Goal: Information Seeking & Learning: Learn about a topic

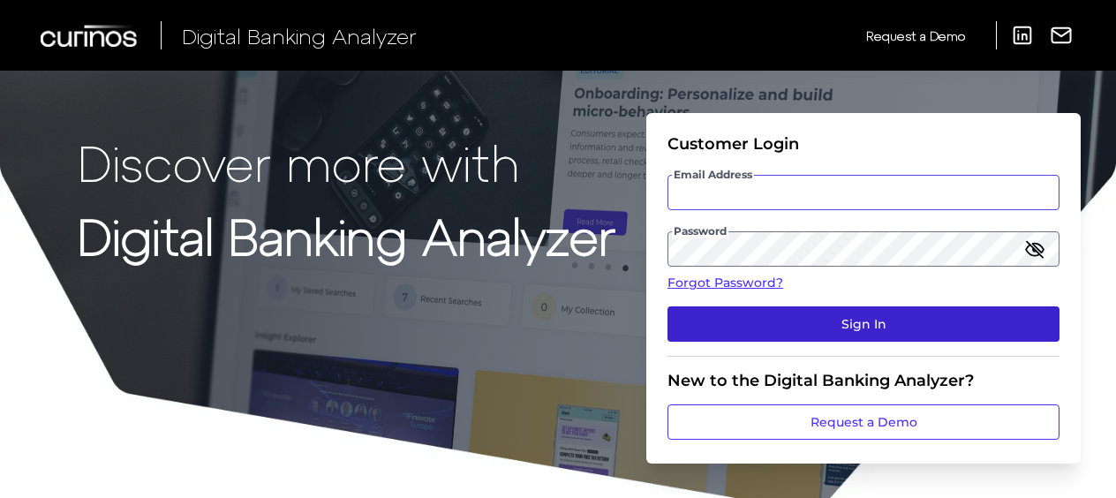
type input "[EMAIL_ADDRESS][DOMAIN_NAME]"
click at [786, 320] on button "Sign In" at bounding box center [863, 323] width 392 height 35
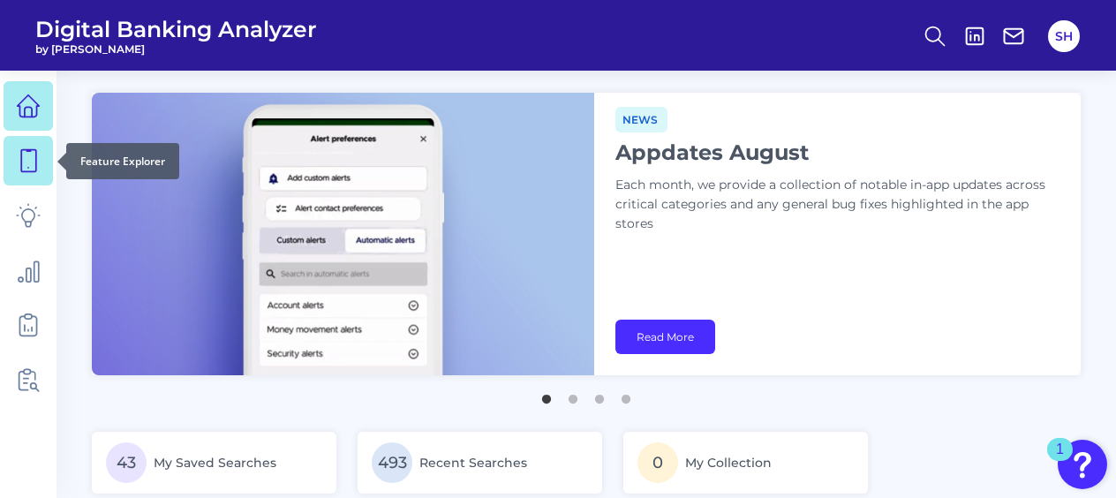
click at [22, 161] on icon at bounding box center [28, 160] width 25 height 25
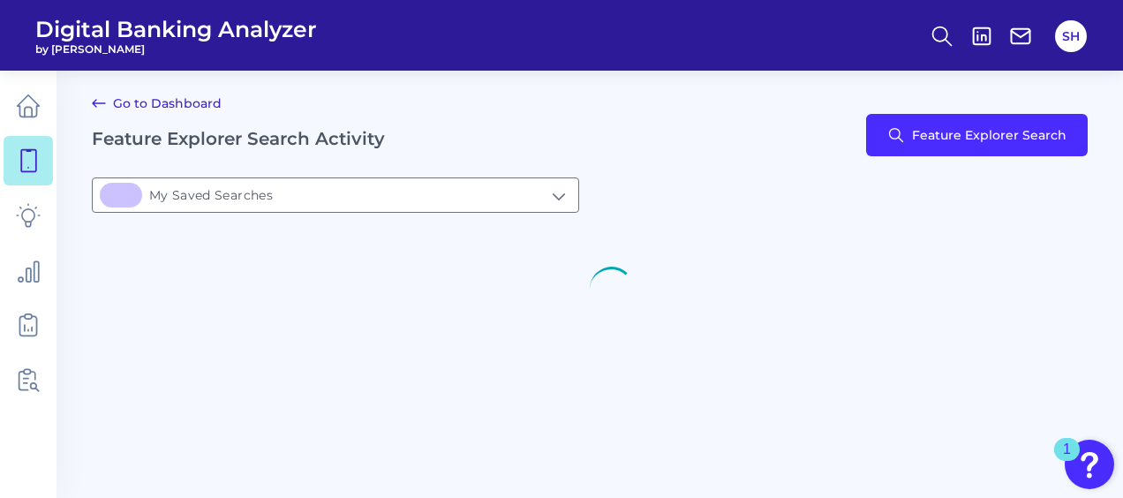
type input "43My Saved Searches"
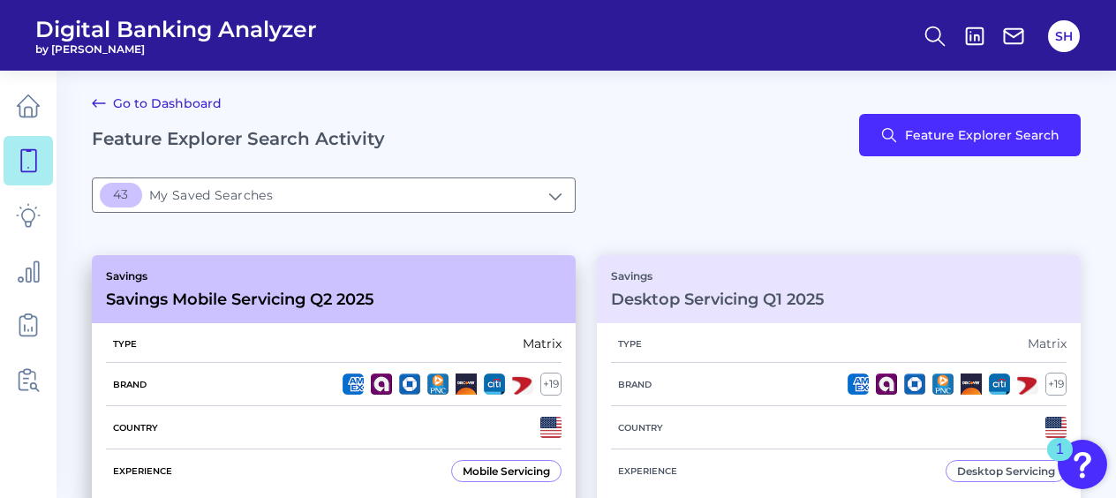
click at [278, 282] on p "Savings" at bounding box center [240, 275] width 268 height 13
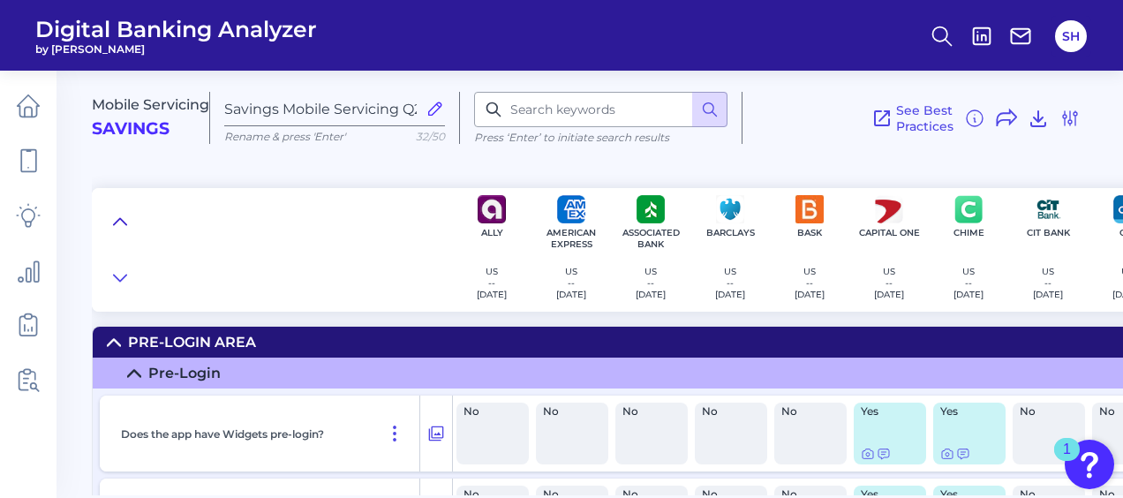
click at [118, 219] on icon at bounding box center [120, 222] width 14 height 18
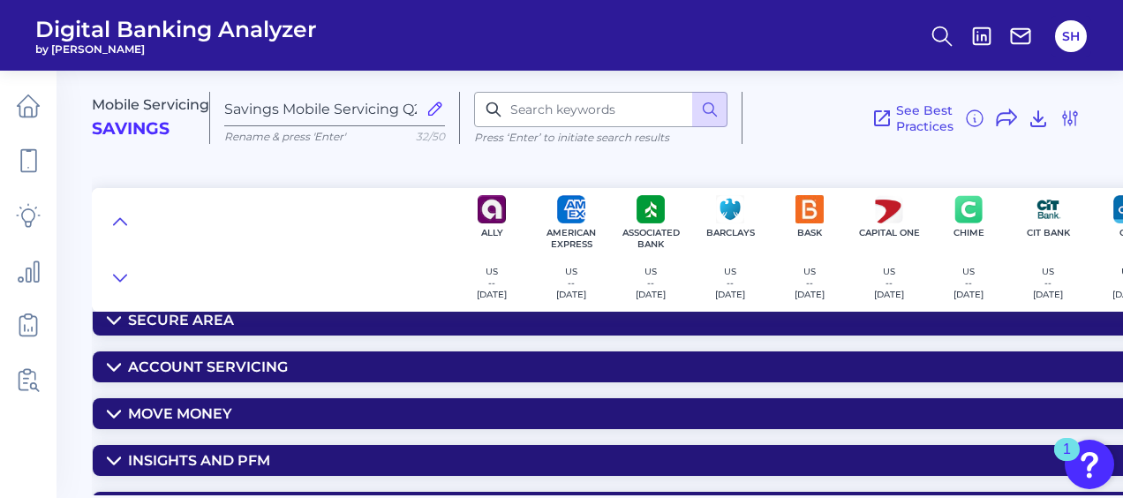
scroll to position [88, 0]
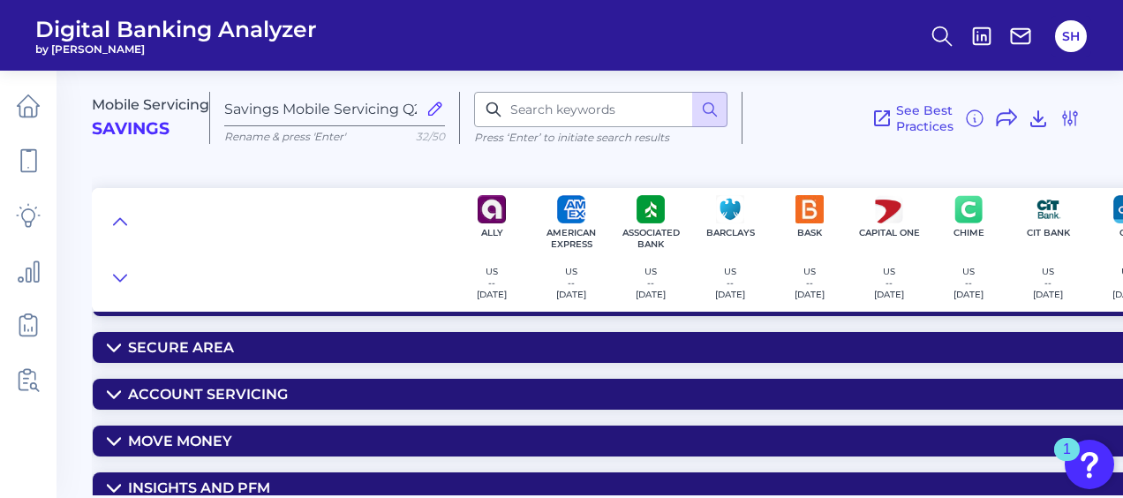
click at [164, 341] on div "Secure Area" at bounding box center [181, 347] width 106 height 17
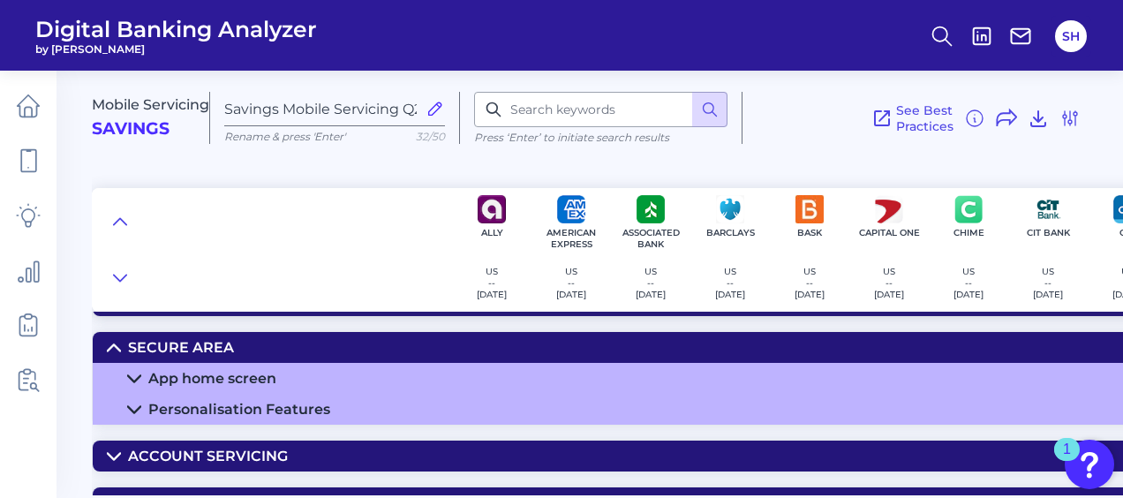
click at [257, 377] on div "App home screen" at bounding box center [212, 378] width 128 height 17
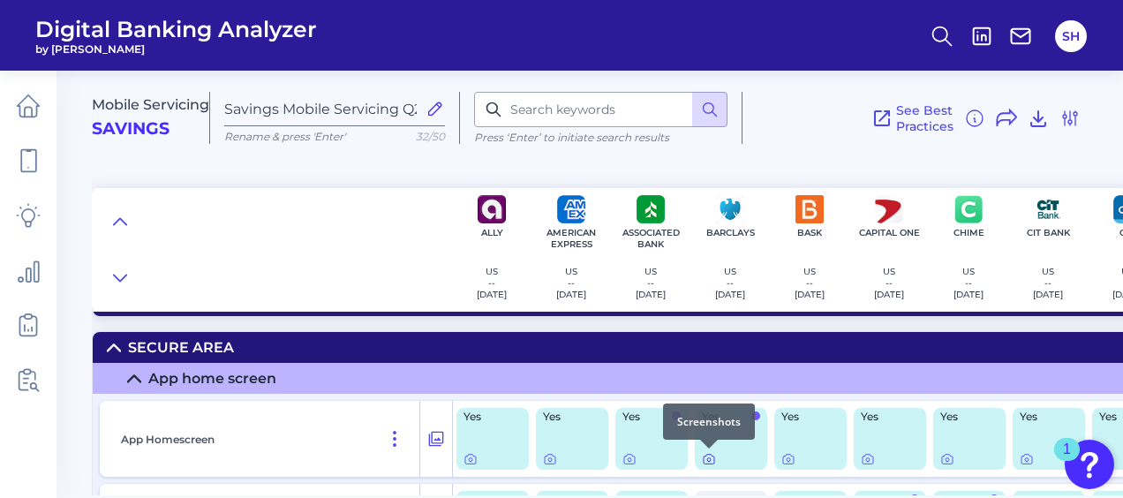
click at [708, 460] on icon at bounding box center [709, 459] width 14 height 14
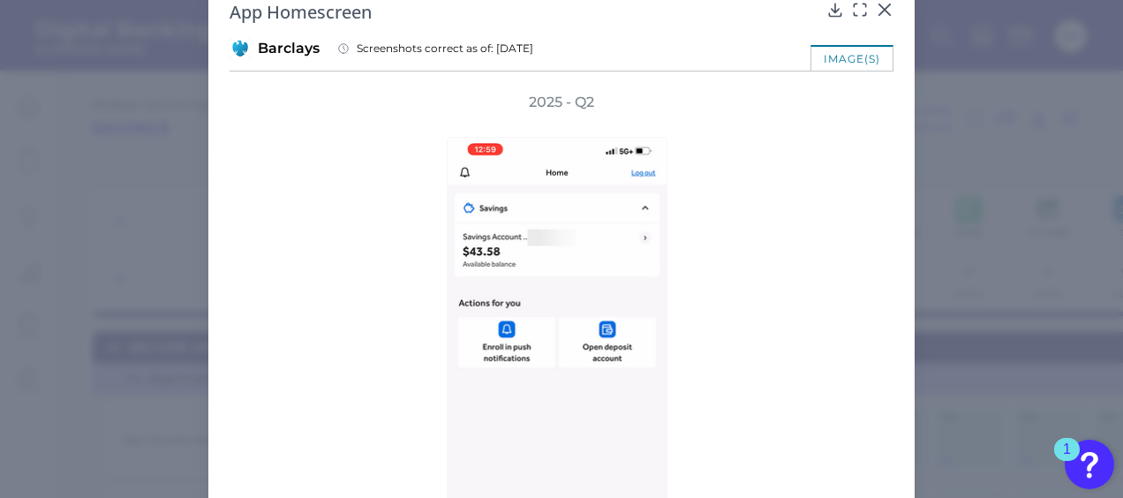
scroll to position [0, 0]
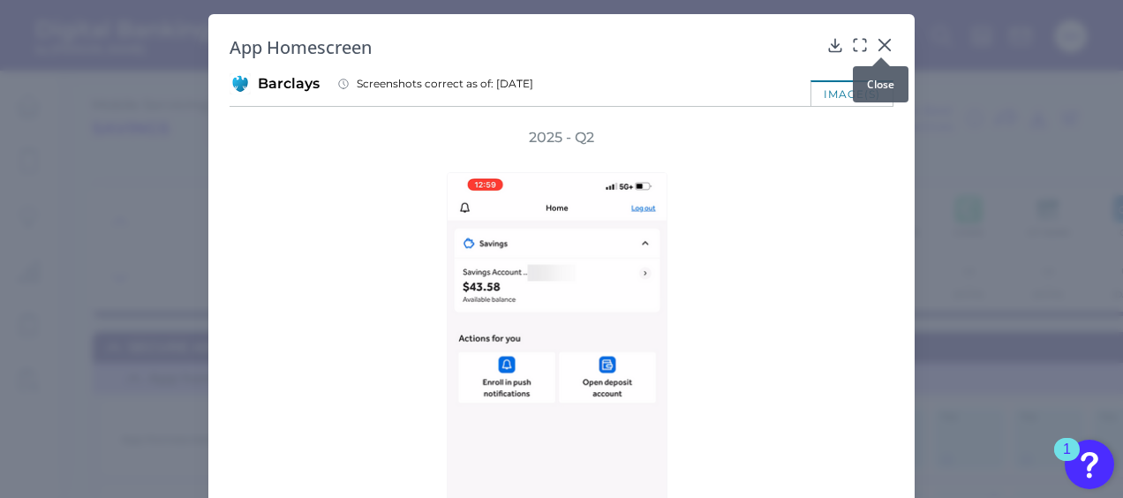
click at [878, 45] on icon at bounding box center [885, 45] width 18 height 18
